Goal: Task Accomplishment & Management: Use online tool/utility

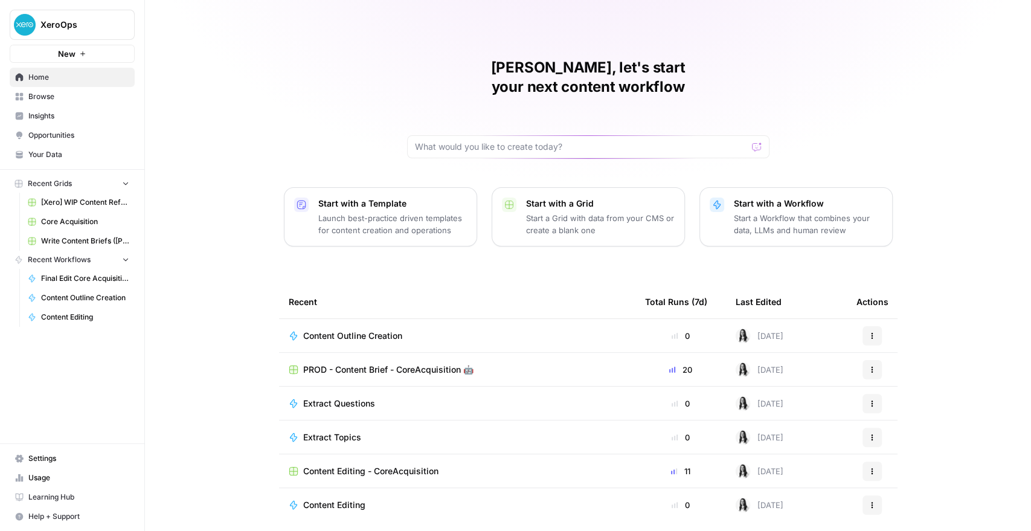
click at [396, 364] on span "PROD - Content Brief - CoreAcquisition 🤖" at bounding box center [388, 370] width 170 height 12
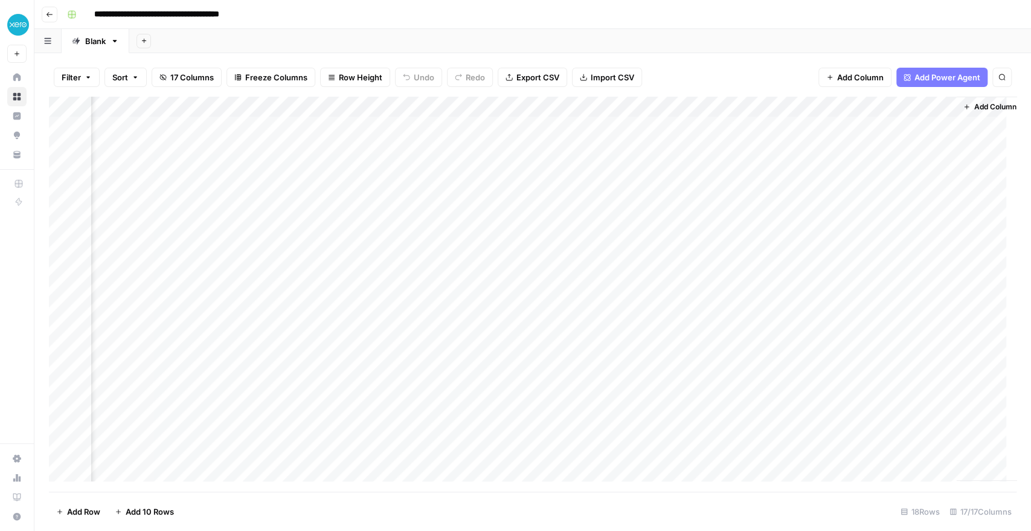
scroll to position [0, 1629]
click at [864, 130] on div "Add Column" at bounding box center [532, 294] width 967 height 395
click at [46, 11] on icon "button" at bounding box center [49, 14] width 7 height 7
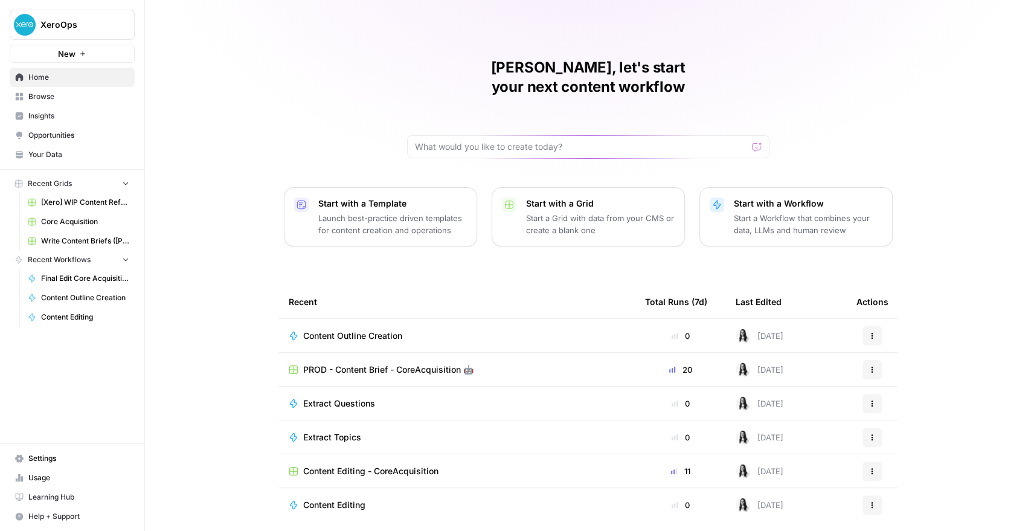
click at [69, 100] on span "Browse" at bounding box center [78, 96] width 101 height 11
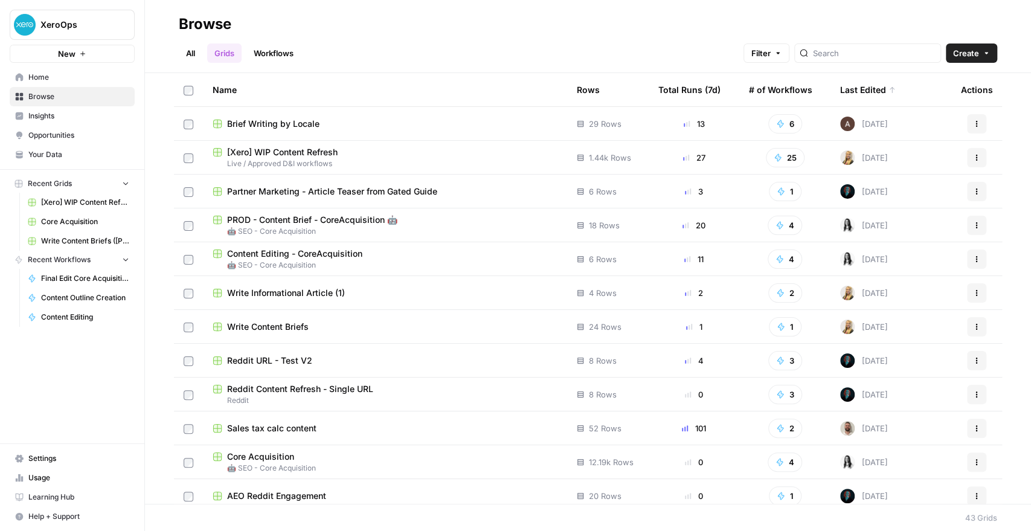
click at [674, 92] on div "Total Runs (7d)" at bounding box center [689, 89] width 62 height 33
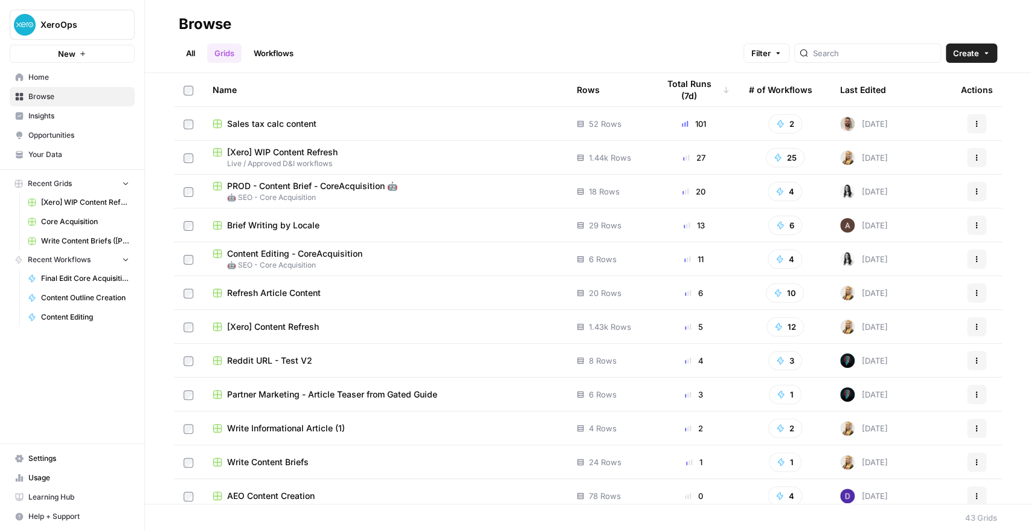
click at [296, 260] on span "🤖 SEO - Core Acquisition" at bounding box center [385, 265] width 345 height 11
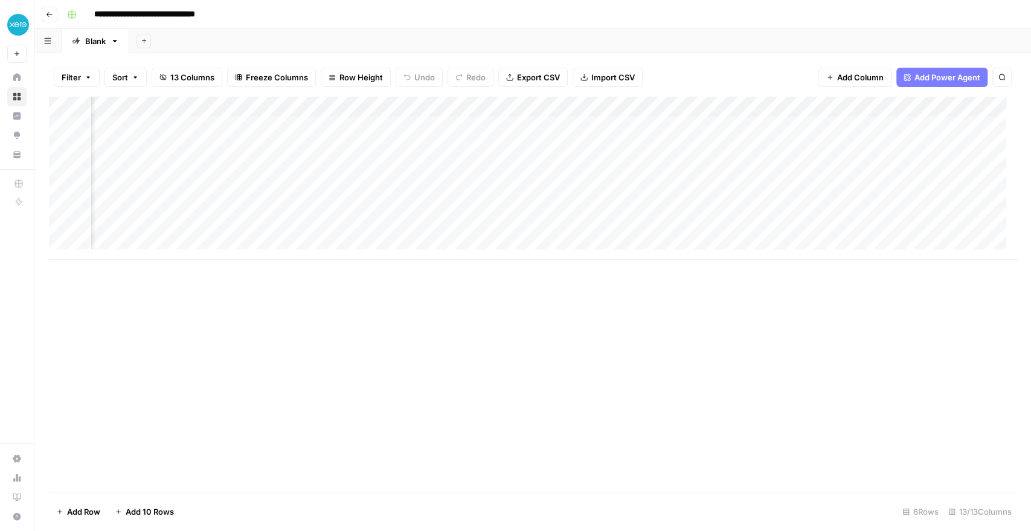
scroll to position [0, 1090]
click at [803, 107] on div "Add Column" at bounding box center [532, 178] width 967 height 163
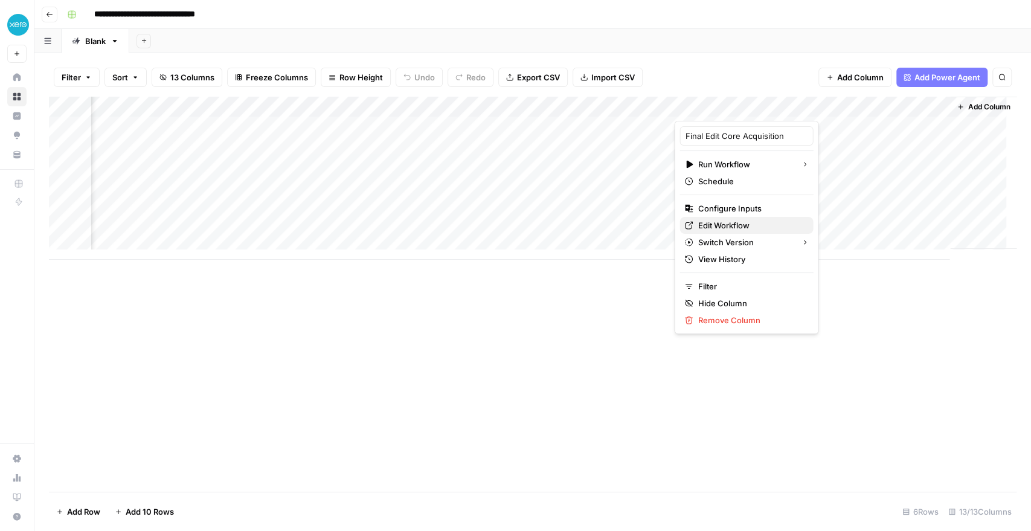
click at [733, 223] on span "Edit Workflow" at bounding box center [750, 225] width 106 height 12
